Goal: Task Accomplishment & Management: Manage account settings

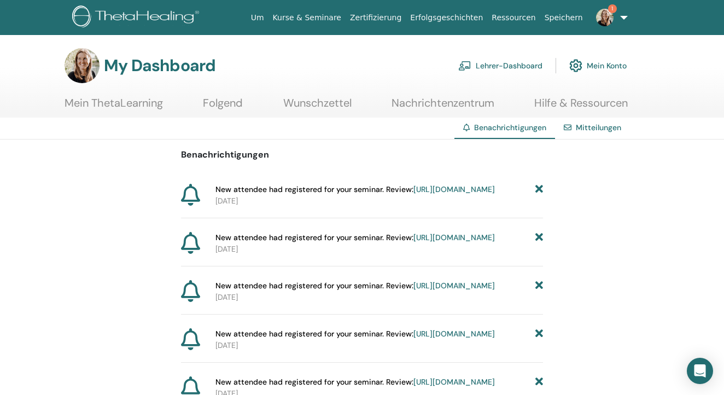
click at [508, 60] on link "Lehrer-Dashboard" at bounding box center [500, 66] width 84 height 24
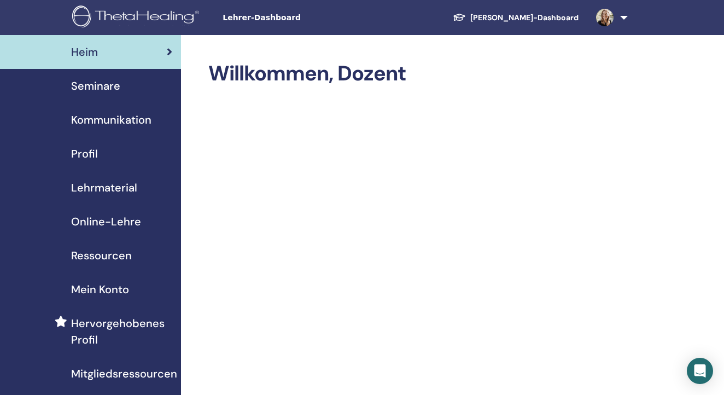
click at [107, 83] on span "Seminare" at bounding box center [95, 86] width 49 height 16
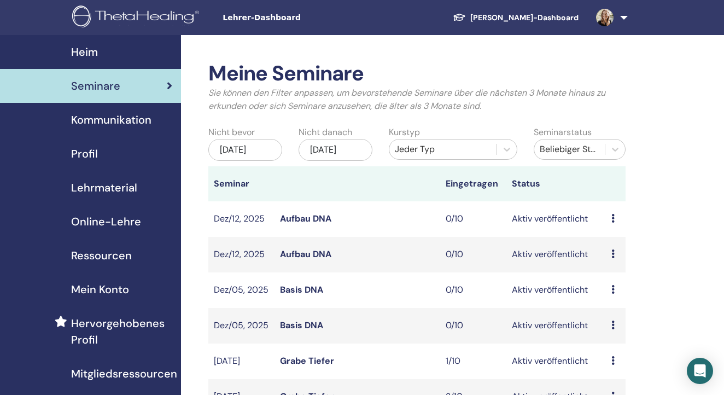
click at [252, 155] on div "[DATE]" at bounding box center [245, 150] width 74 height 22
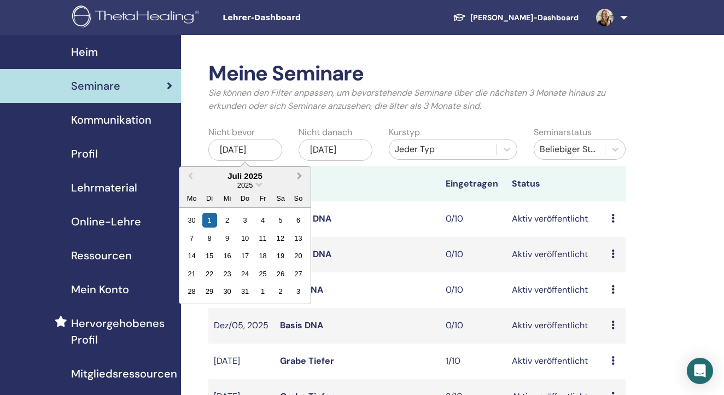
click at [295, 175] on button "Next Month" at bounding box center [301, 177] width 18 height 18
click at [226, 271] on div "22" at bounding box center [227, 273] width 15 height 15
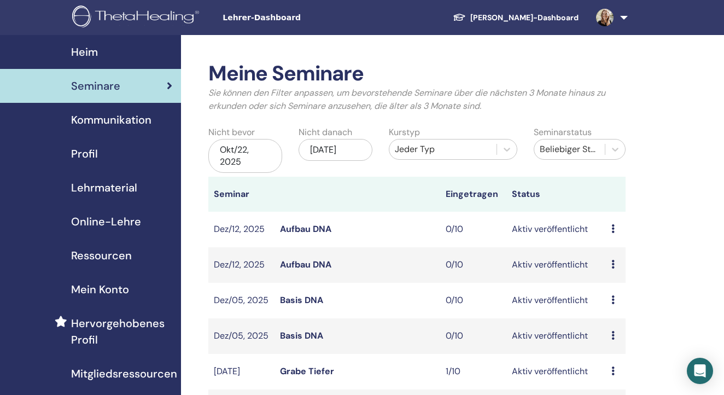
click at [341, 152] on div "[DATE]" at bounding box center [336, 150] width 74 height 22
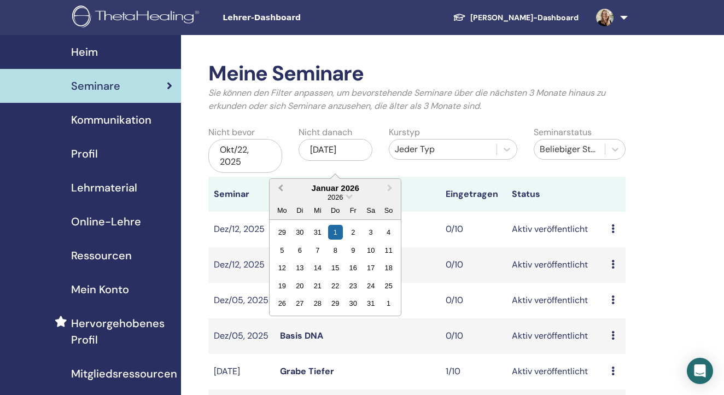
click at [280, 183] on button "Previous Month" at bounding box center [280, 189] width 18 height 18
click at [353, 304] on div "31" at bounding box center [353, 303] width 15 height 15
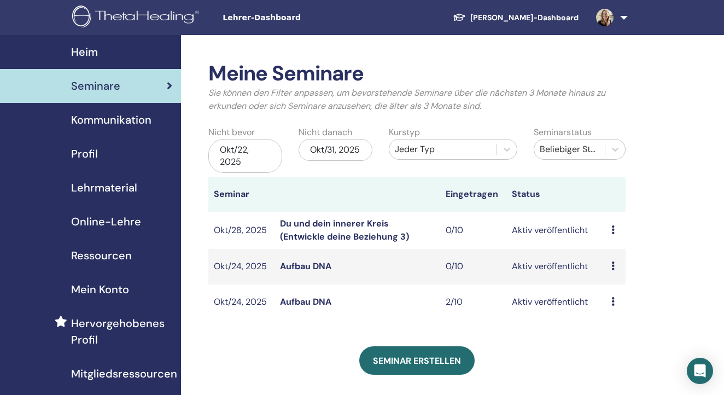
click at [326, 225] on td "Du und dein innerer Kreis (Entwickle deine Beziehung 3)" at bounding box center [358, 230] width 166 height 37
click at [294, 224] on link "Du und dein innerer Kreis (Entwickle deine Beziehung 3)" at bounding box center [344, 230] width 129 height 25
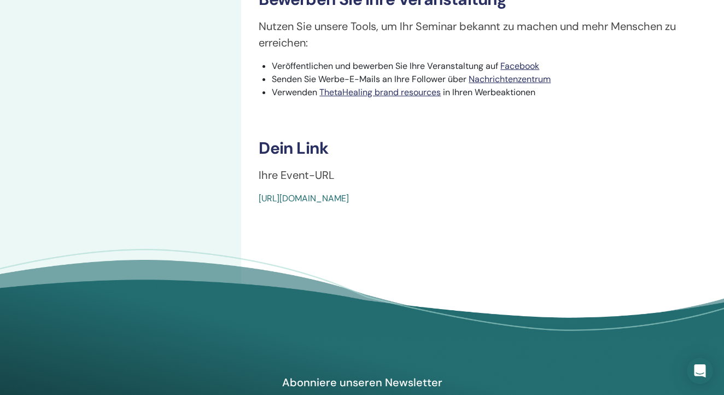
scroll to position [377, 0]
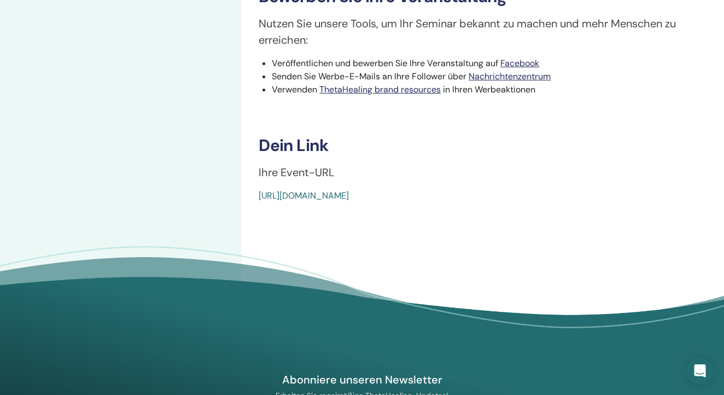
drag, startPoint x: 515, startPoint y: 210, endPoint x: 249, endPoint y: 216, distance: 265.9
copy link "https://www.thetahealing.com/seminar-378885-details.html"
